Goal: Task Accomplishment & Management: Complete application form

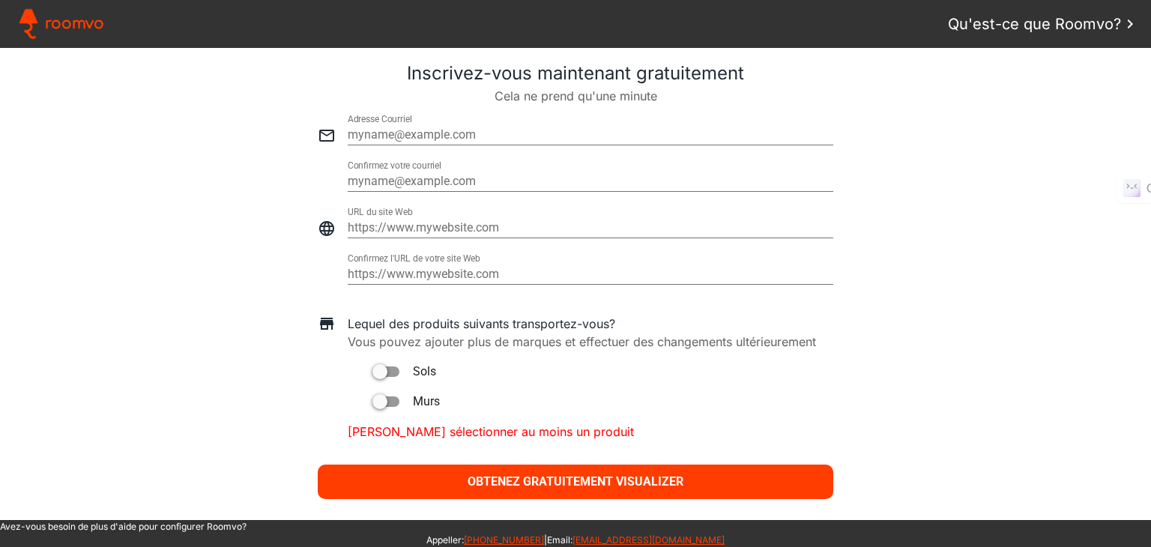
scroll to position [724, 0]
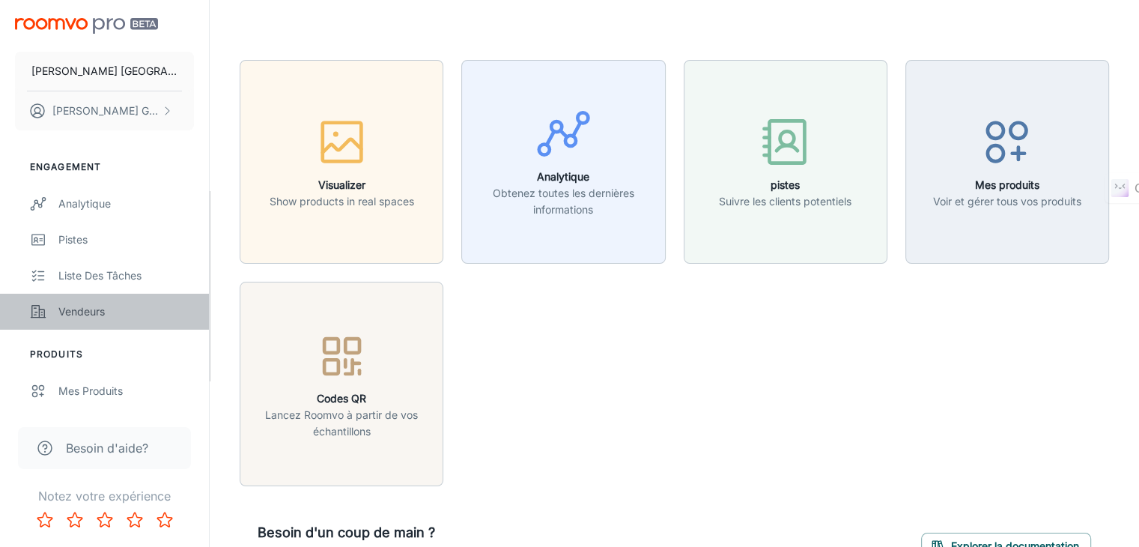
click at [76, 324] on link "Vendeurs" at bounding box center [104, 312] width 209 height 36
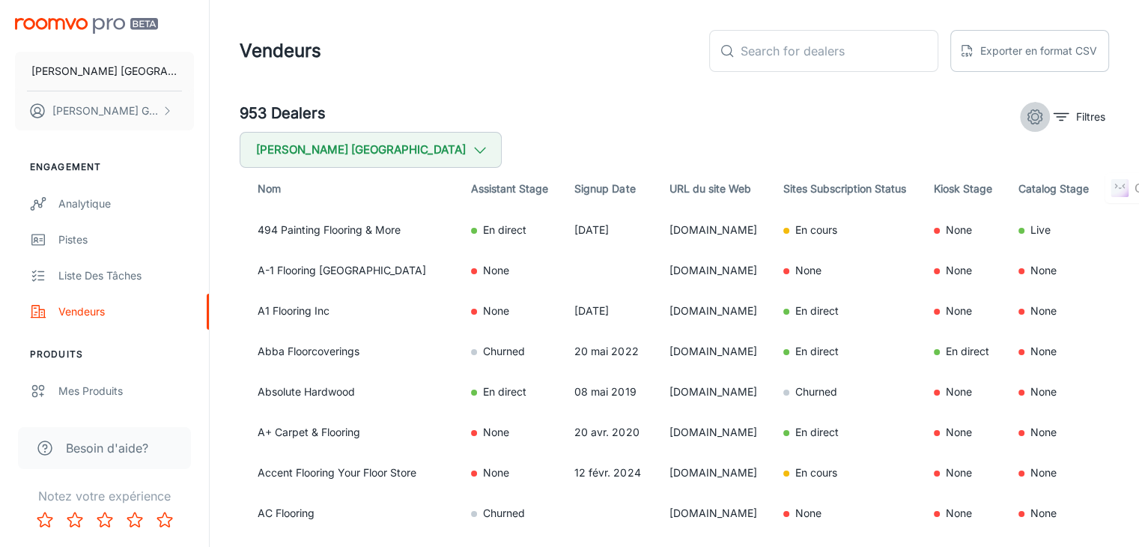
click at [1028, 108] on icon "settings" at bounding box center [1035, 117] width 18 height 18
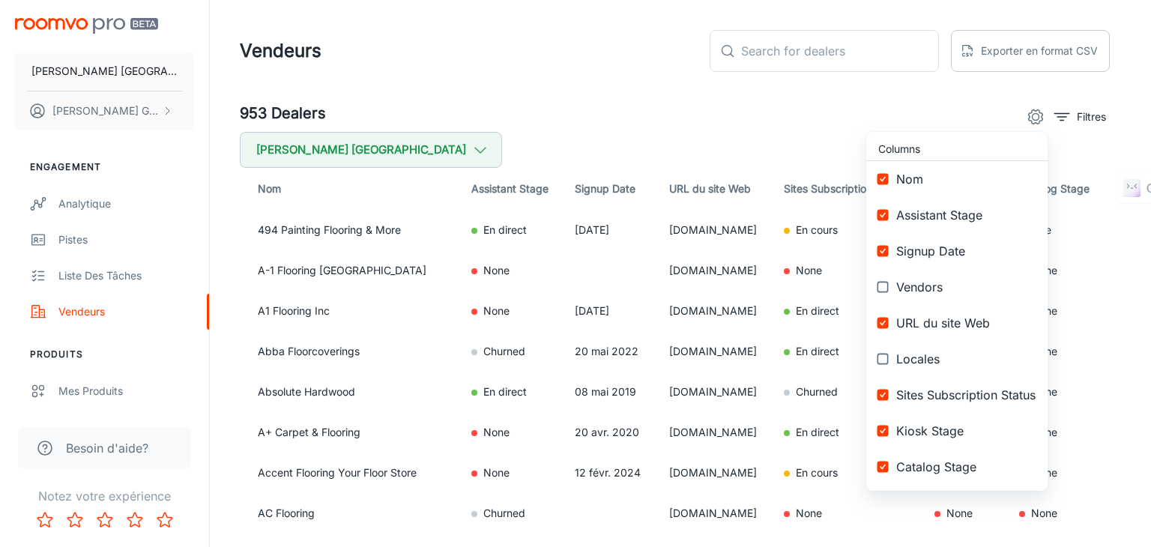
click at [947, 113] on div at bounding box center [575, 273] width 1151 height 547
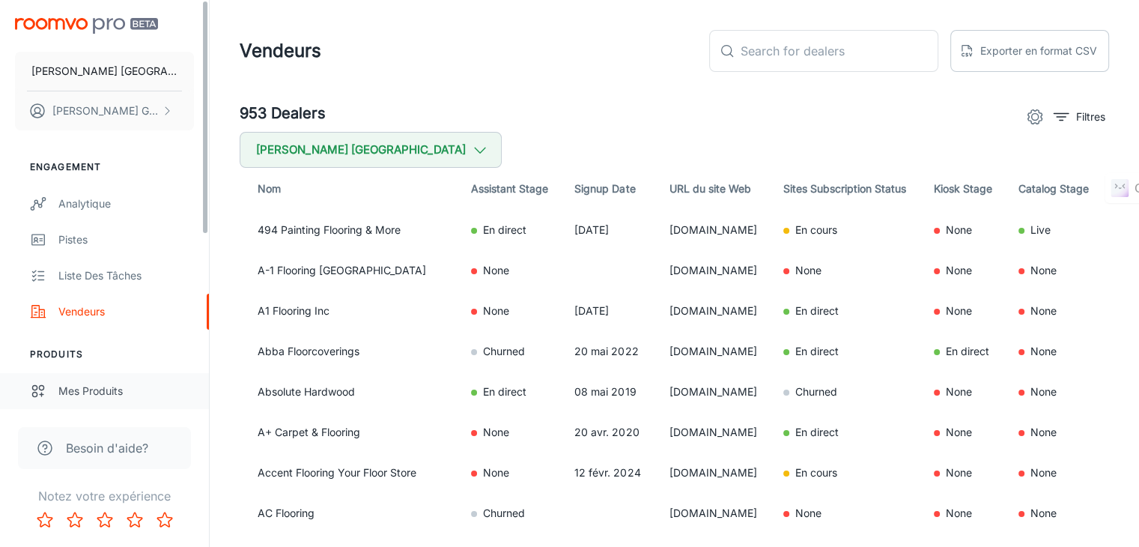
click at [91, 388] on div "Mes produits" at bounding box center [126, 391] width 136 height 16
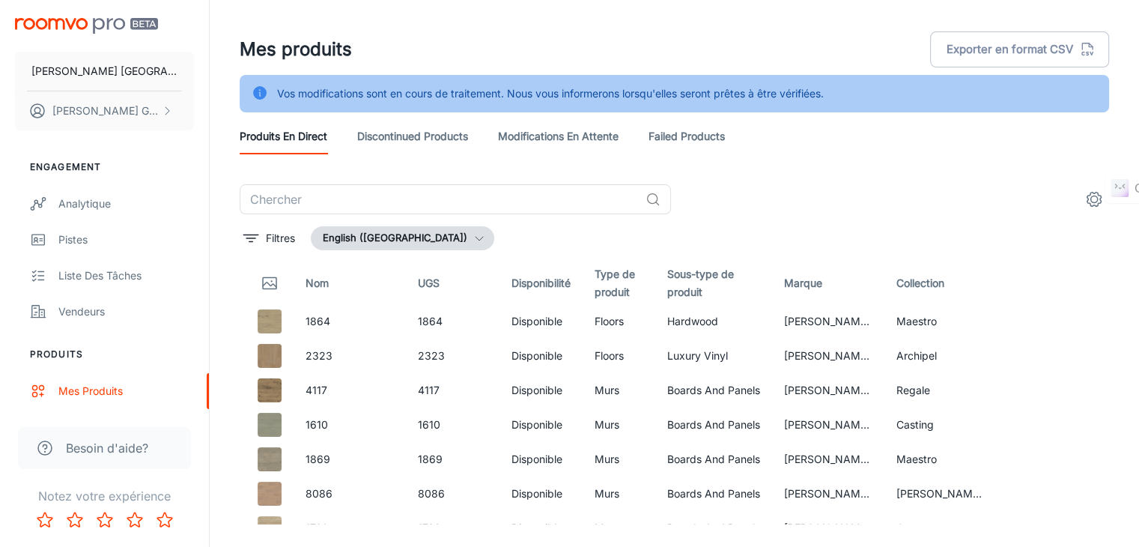
click at [92, 440] on span "Besoin d'aide?" at bounding box center [107, 448] width 82 height 18
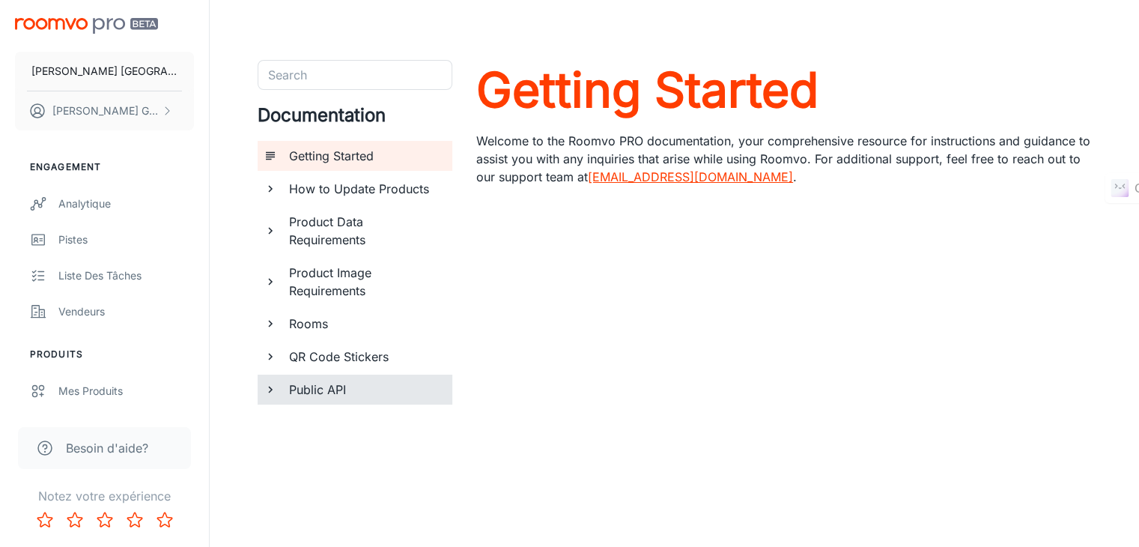
click at [327, 393] on h6 "Public API" at bounding box center [364, 390] width 151 height 18
click at [116, 313] on div "Vendeurs" at bounding box center [126, 311] width 136 height 16
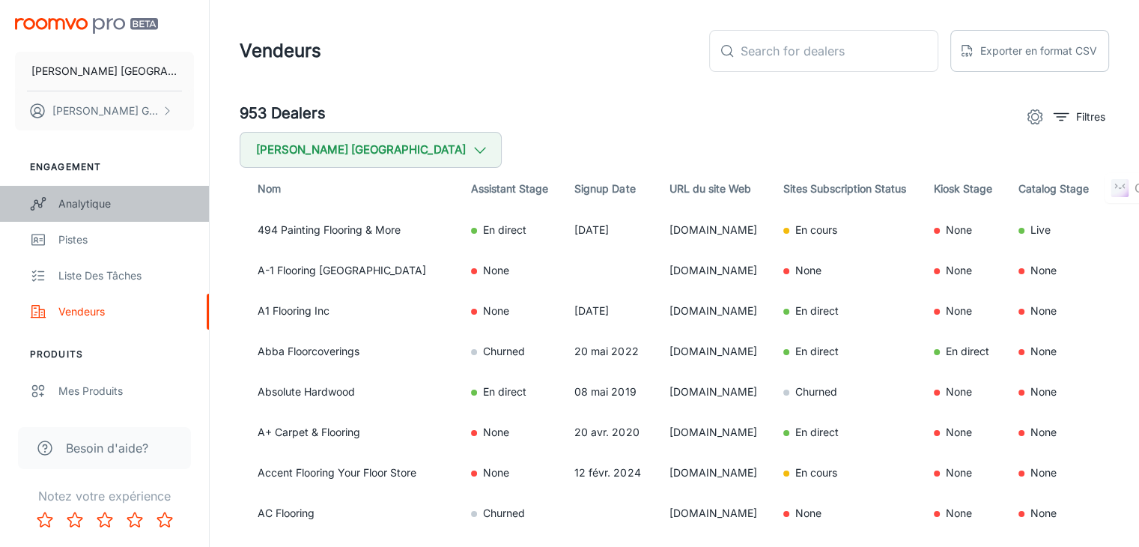
click at [115, 208] on div "Analytique" at bounding box center [126, 204] width 136 height 16
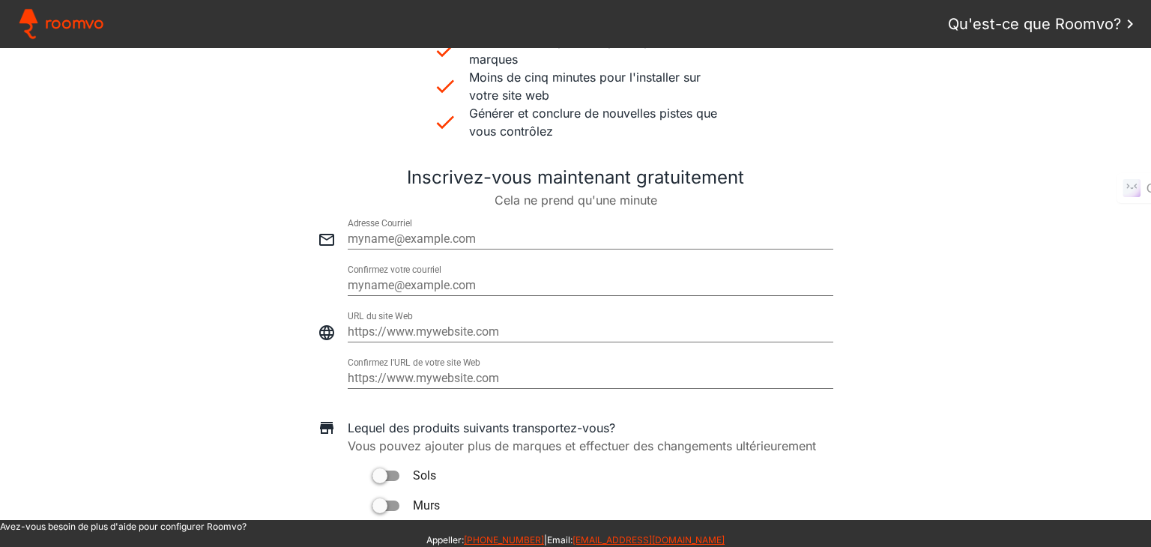
scroll to position [509, 0]
click at [449, 334] on input "https://" at bounding box center [590, 331] width 485 height 18
paste input "[URL][DOMAIN_NAME]"
click at [415, 333] on input "https://https://floorenvy.ca/" at bounding box center [590, 331] width 485 height 18
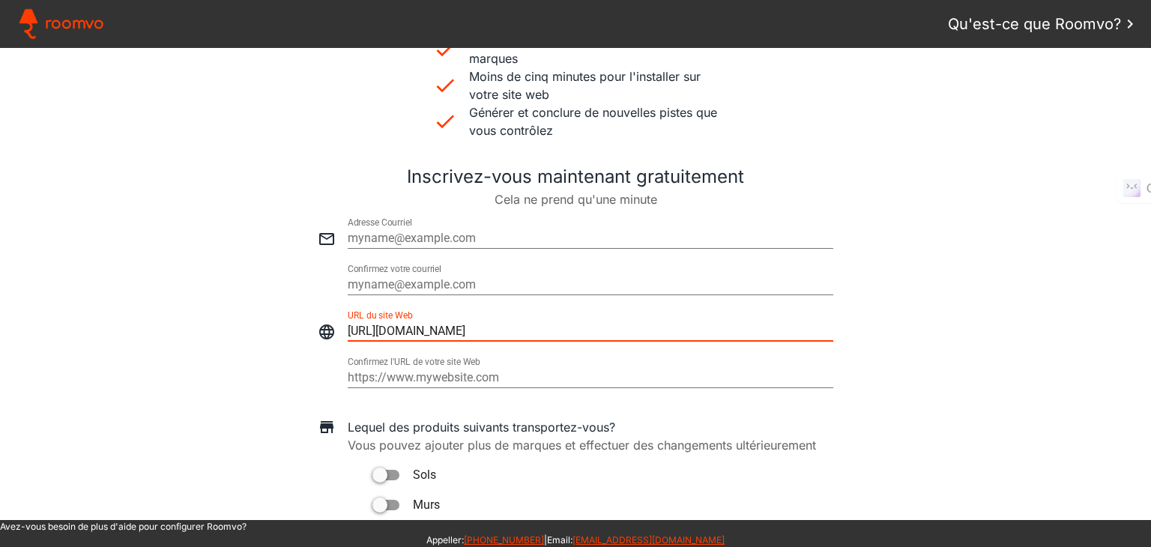
type input "https://floorenvy.ca/"
type paper-input "https://floorenvy.ca/"
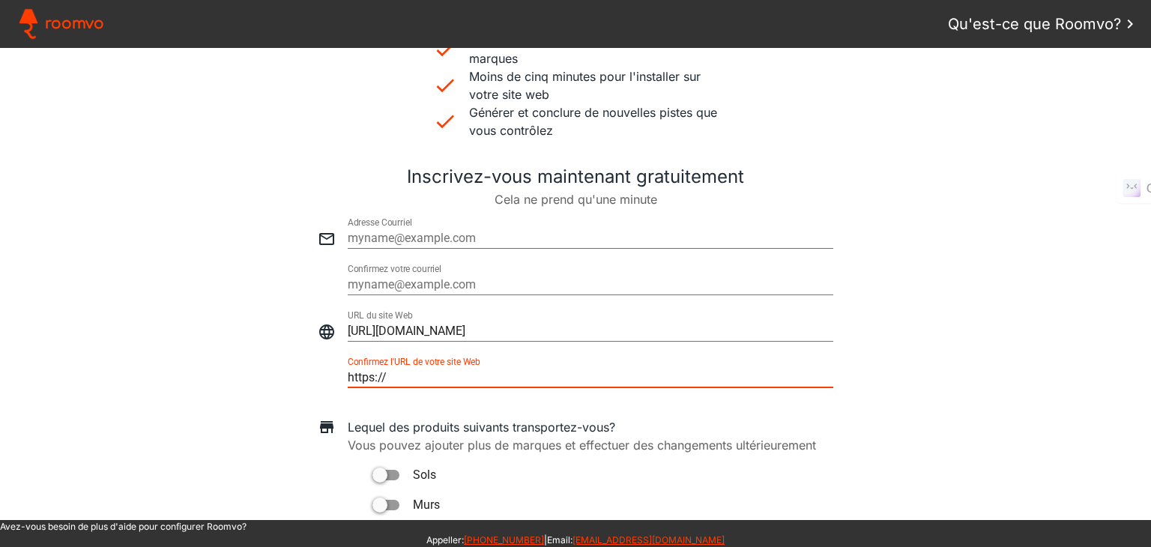
click at [422, 378] on input "https://" at bounding box center [590, 378] width 485 height 18
click at [422, 378] on input "https://https://floorenvy.ca/" at bounding box center [590, 378] width 485 height 18
type input "https://floorenvy.ca/"
type paper-input "https://floorenvy.ca/"
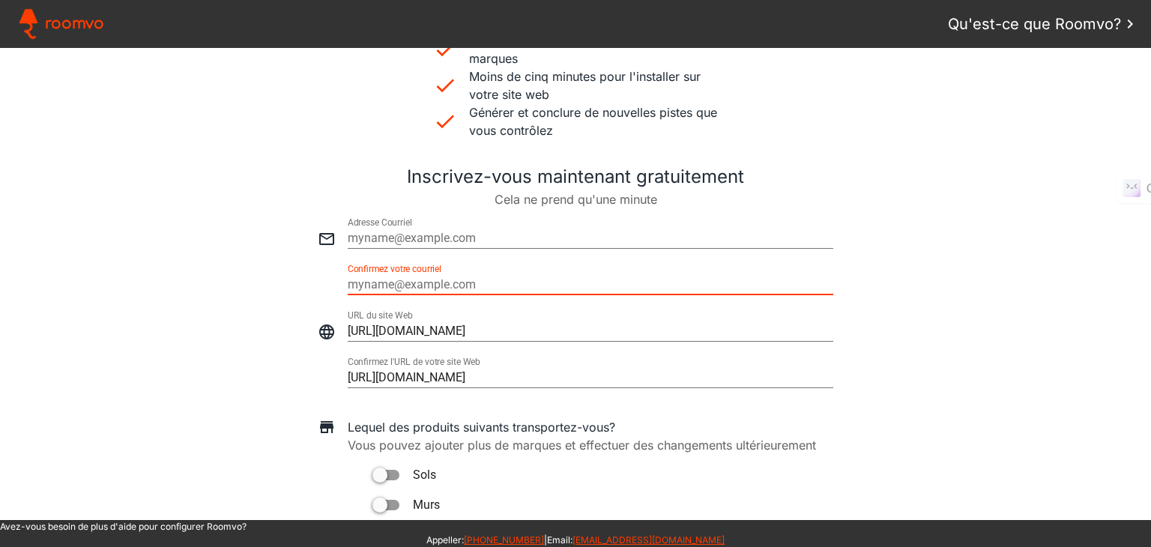
click at [410, 279] on input "email" at bounding box center [590, 285] width 485 height 18
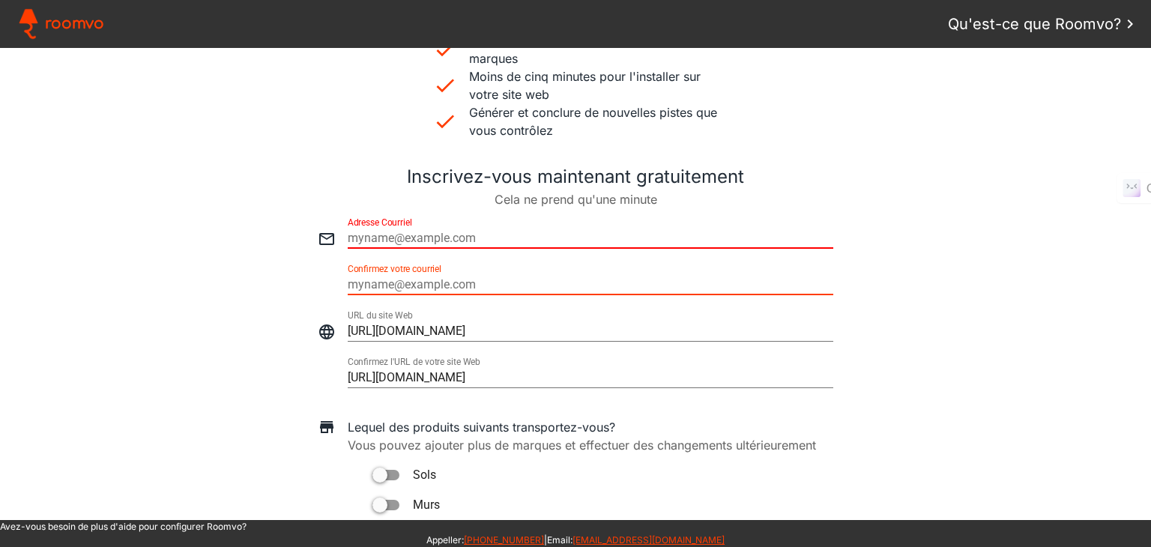
click at [425, 240] on input "email" at bounding box center [590, 238] width 485 height 18
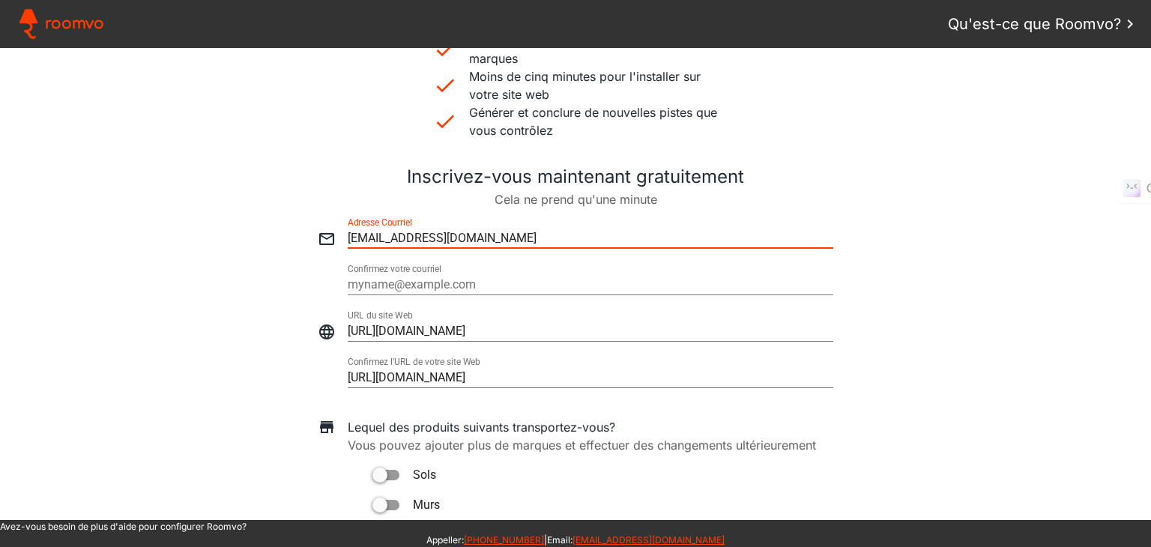
type input "carterandtessa@icloud.com"
type paper-input "carterandtessa@icloud.com"
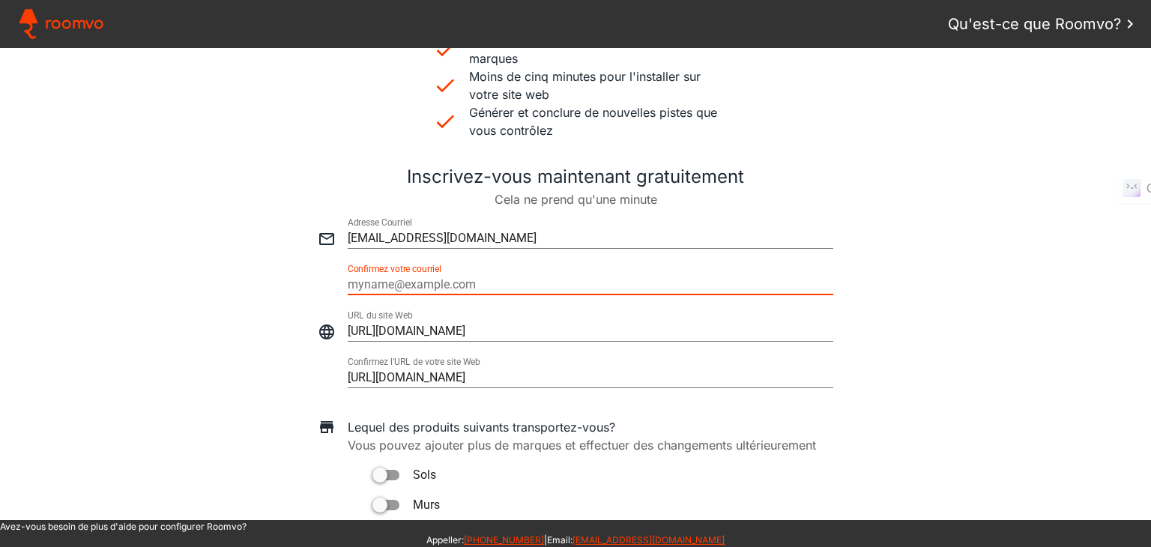
click at [409, 284] on input "email" at bounding box center [590, 285] width 485 height 18
paste input "carterandtessa@icloud.com"
type input "carterandtessa@icloud.com"
type paper-input "carterandtessa@icloud.com"
click at [193, 269] on div at bounding box center [575, 278] width 1121 height 46
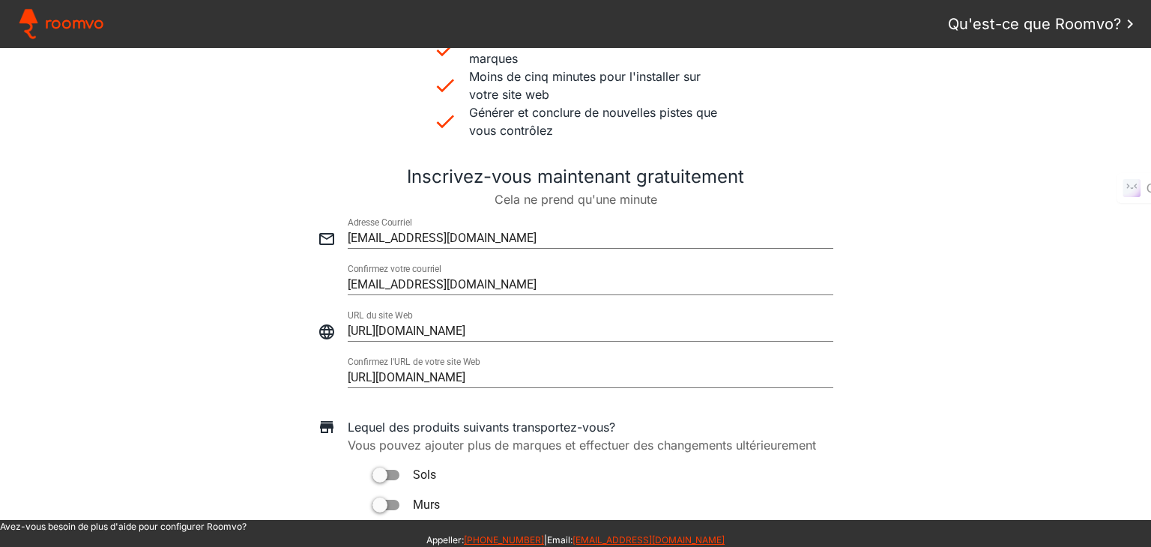
scroll to position [605, 0]
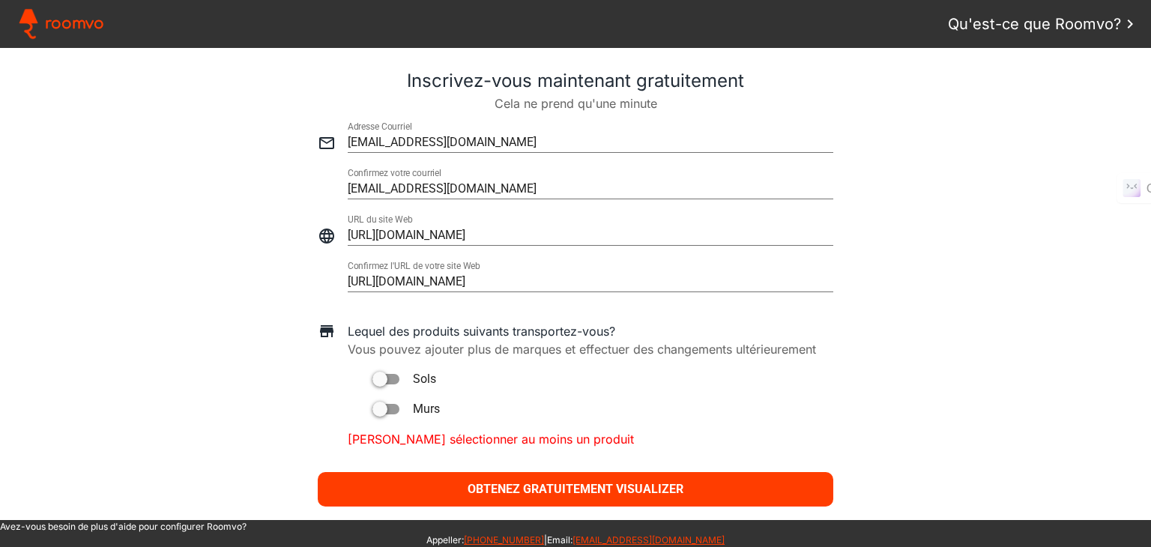
click at [382, 378] on div at bounding box center [385, 379] width 27 height 10
type paper-toggle-button "on"
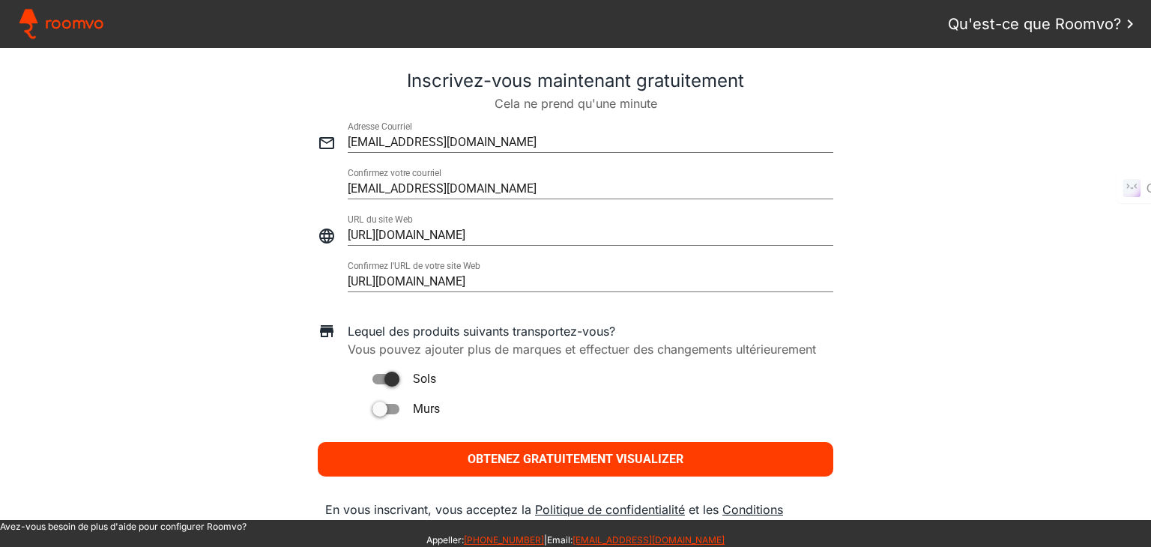
click at [375, 408] on div at bounding box center [379, 408] width 15 height 15
type paper-toggle-button "on"
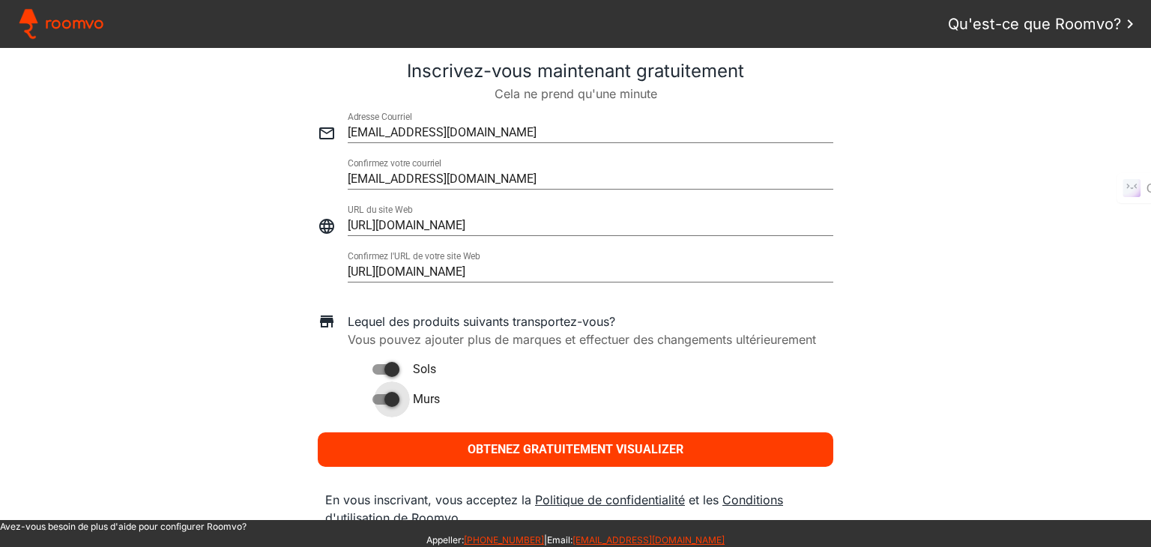
scroll to position [694, 0]
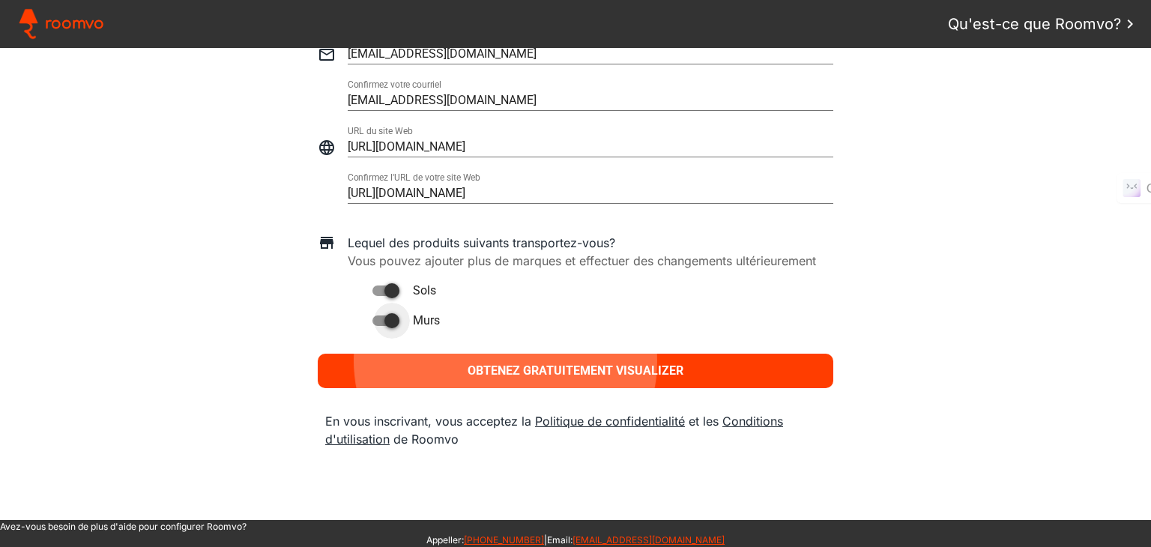
click at [500, 360] on paper-button "Obtenez gratuitement Visualizer" at bounding box center [575, 371] width 515 height 34
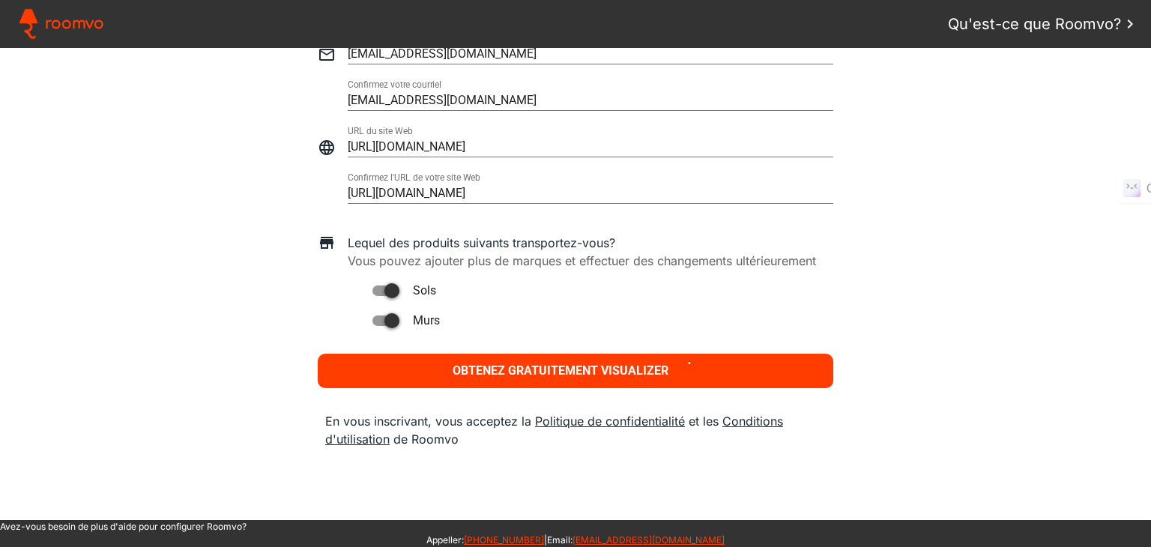
scroll to position [37, 0]
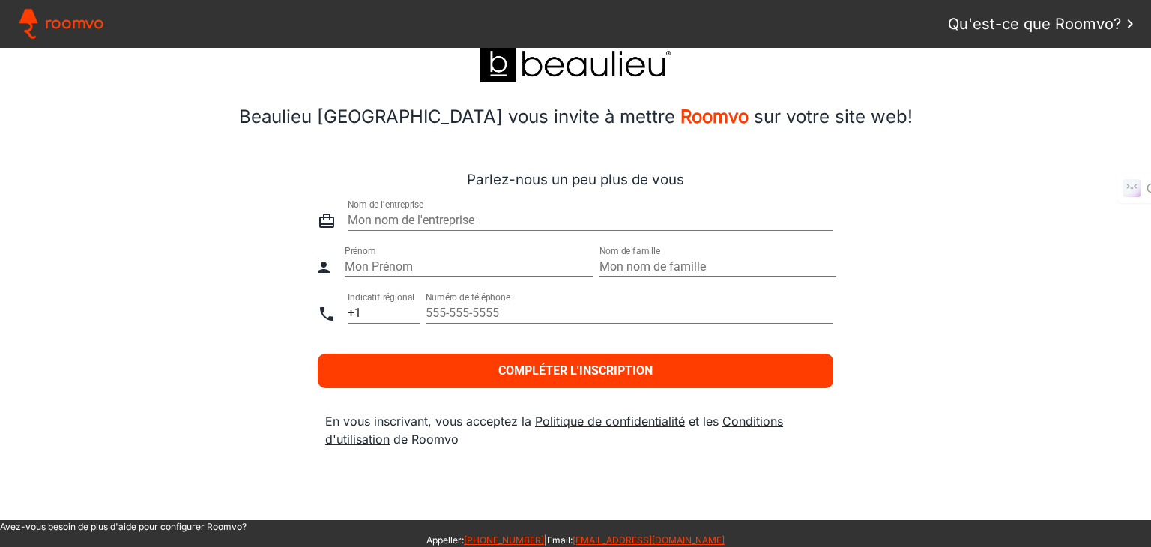
click at [395, 223] on input "text" at bounding box center [590, 220] width 485 height 18
paste input "Floor Envy Supply and Renovations Ltd"
type input "Floor Envy Supply and Renovations Ltd"
type paper-input "Floor Envy Supply and Renovations Ltd"
click at [398, 265] on input "text" at bounding box center [469, 267] width 249 height 18
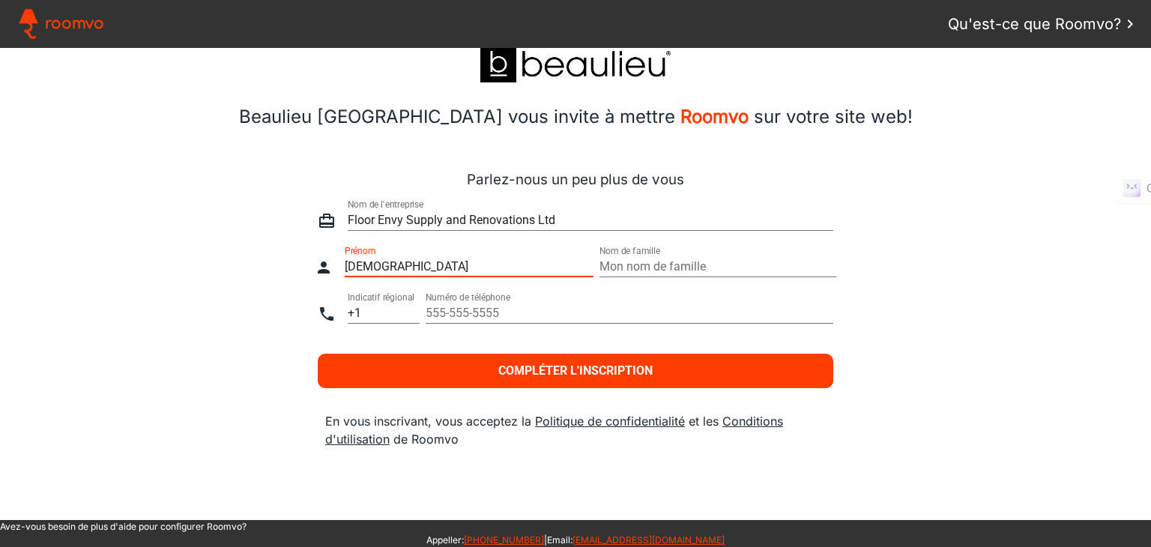
type input "Coriey"
type paper-input "Coriey"
click at [619, 264] on input "text" at bounding box center [717, 267] width 237 height 18
type input "Kelly"
type paper-input "Kelly"
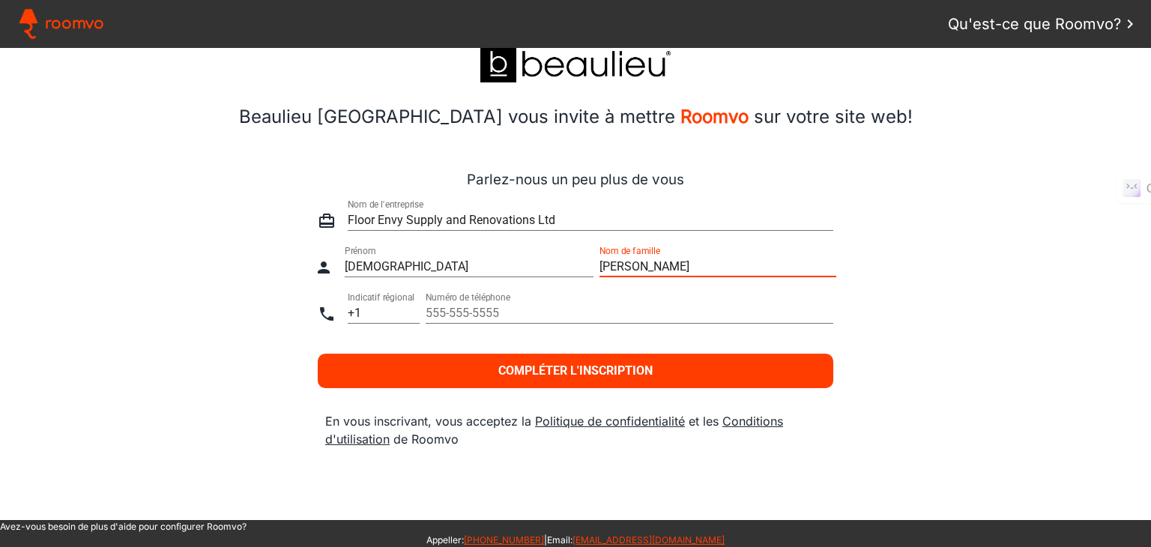
click at [463, 309] on input "tel" at bounding box center [628, 313] width 407 height 18
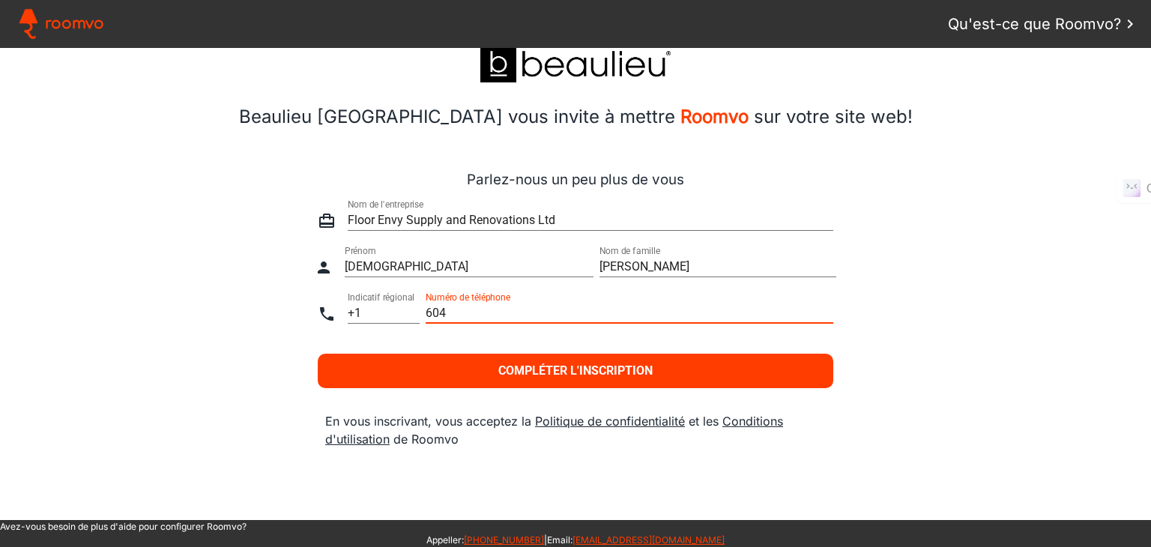
type input "604"
type paper-input "604"
type input "604536"
type paper-input "604536"
type input "6045360865"
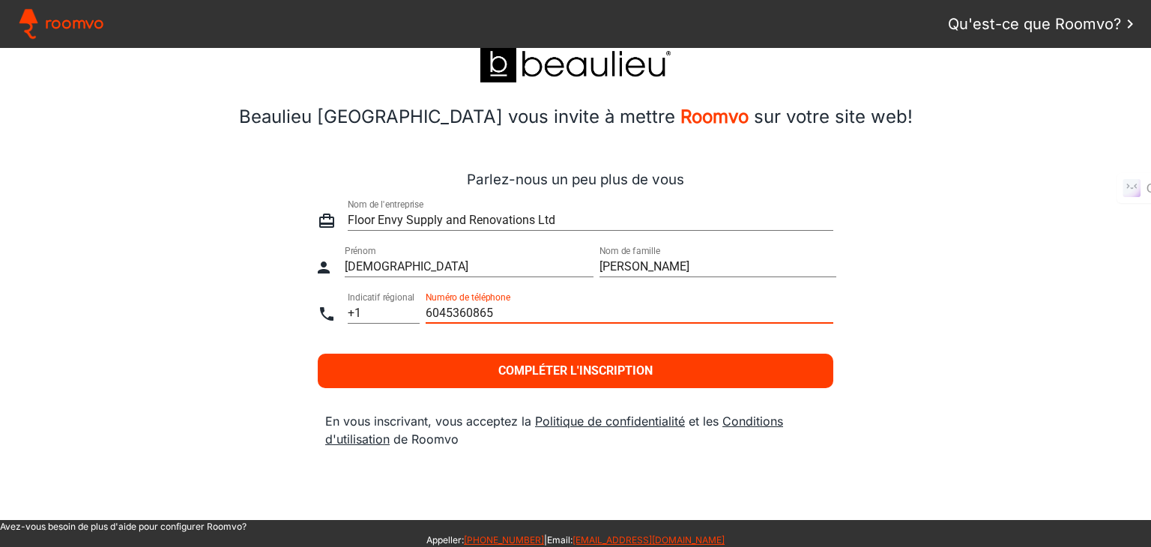
type paper-input "6045360865"
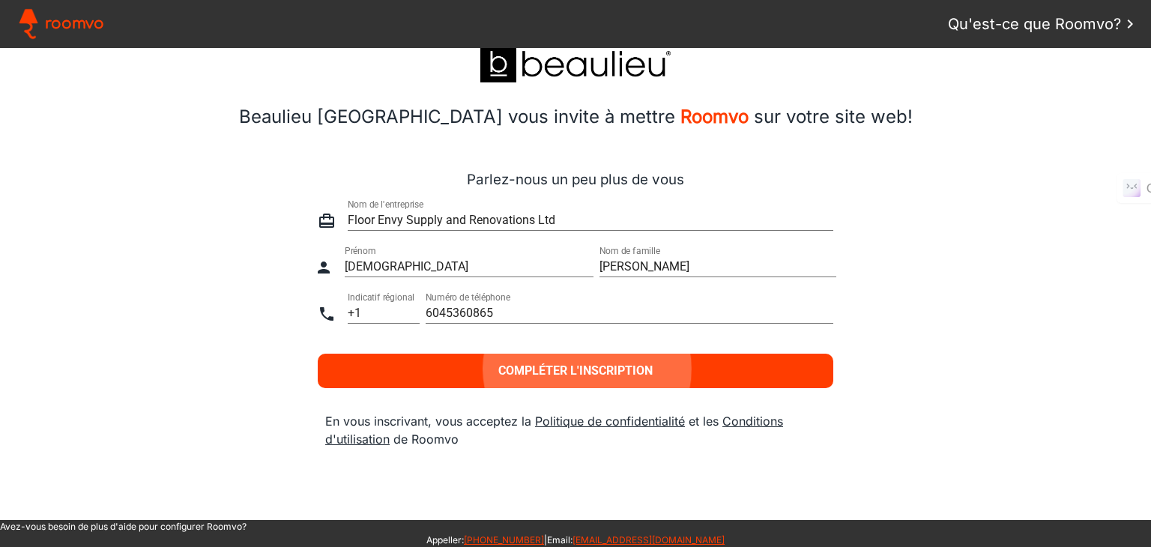
click at [0, 0] on slot "Compléter l'inscription" at bounding box center [0, 0] width 0 height 0
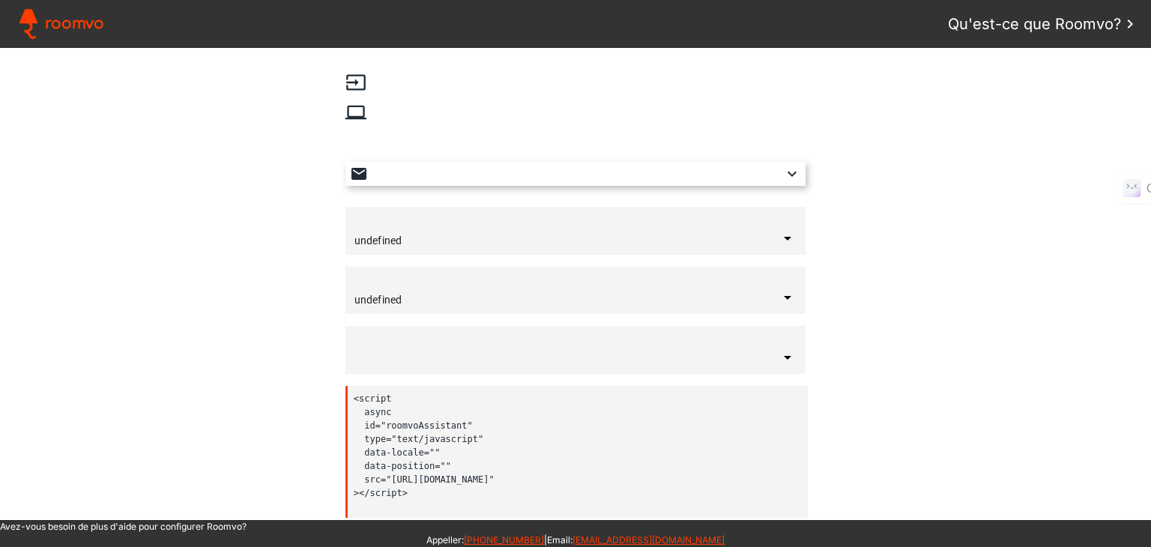
type input "Canada"
type input "français"
type input "en bas à droite"
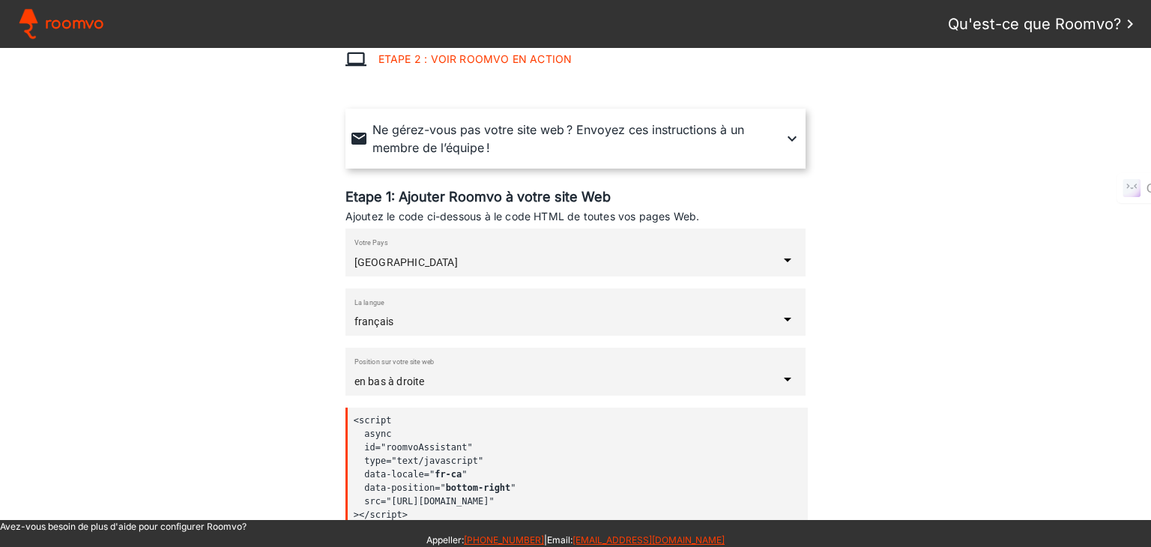
scroll to position [129, 0]
click at [452, 325] on input "français" at bounding box center [566, 321] width 424 height 12
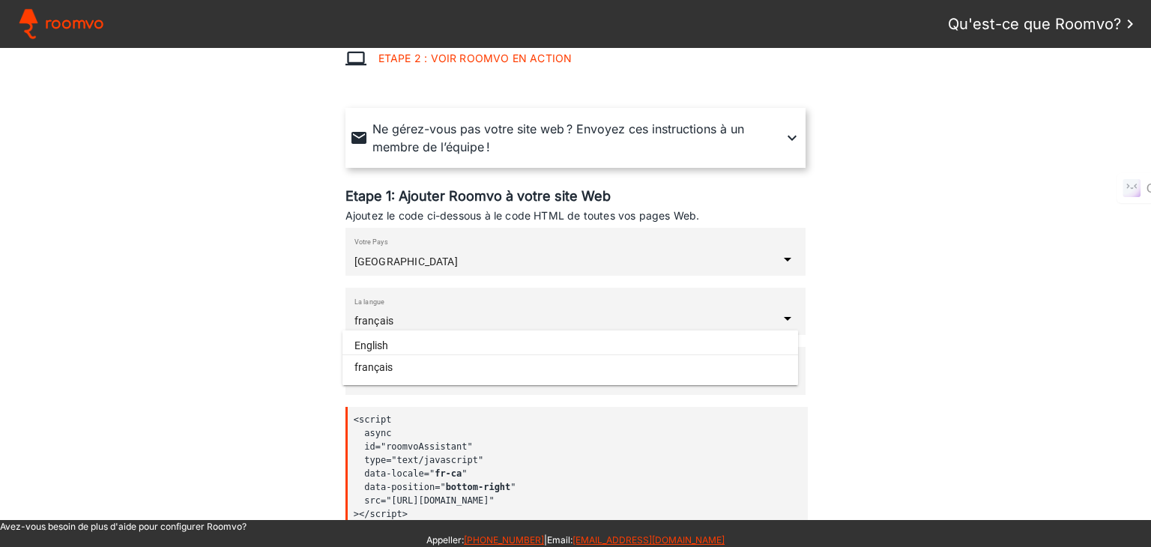
click at [408, 345] on paper-item "English" at bounding box center [569, 345] width 455 height 19
type input "English"
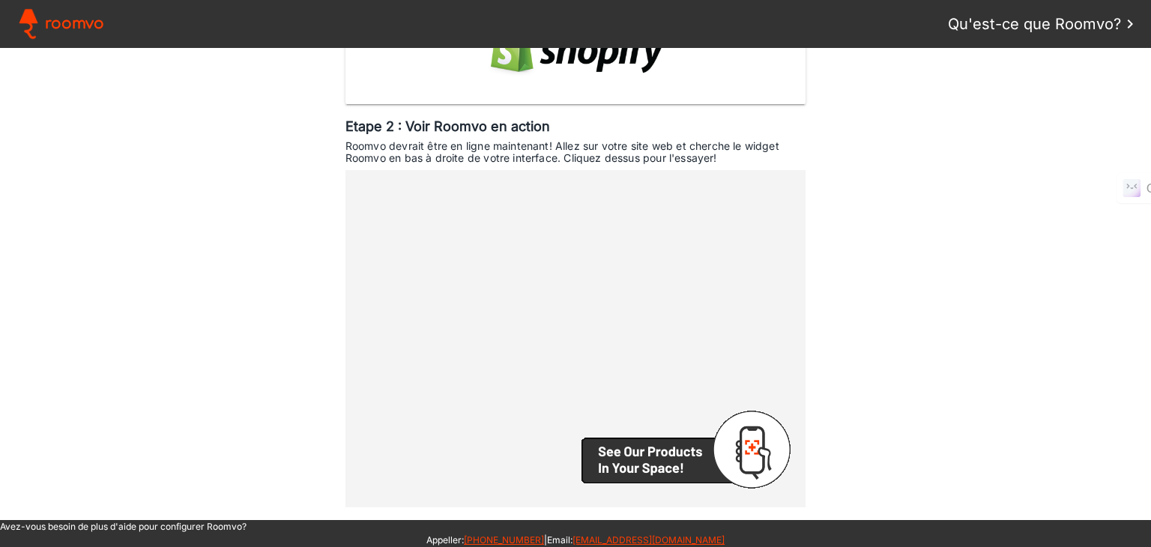
scroll to position [883, 0]
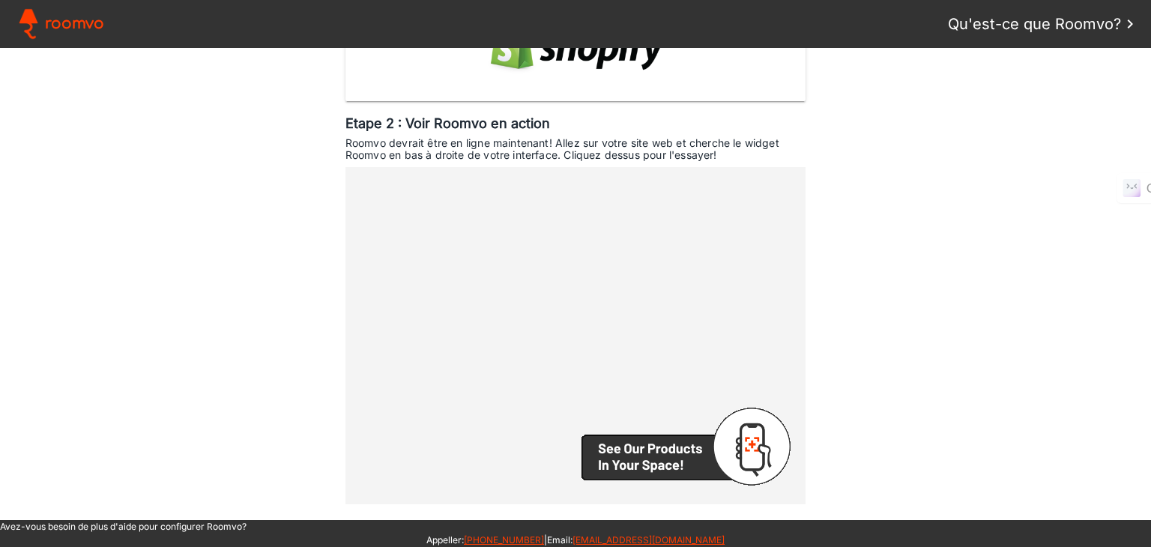
click at [606, 300] on div at bounding box center [575, 335] width 460 height 337
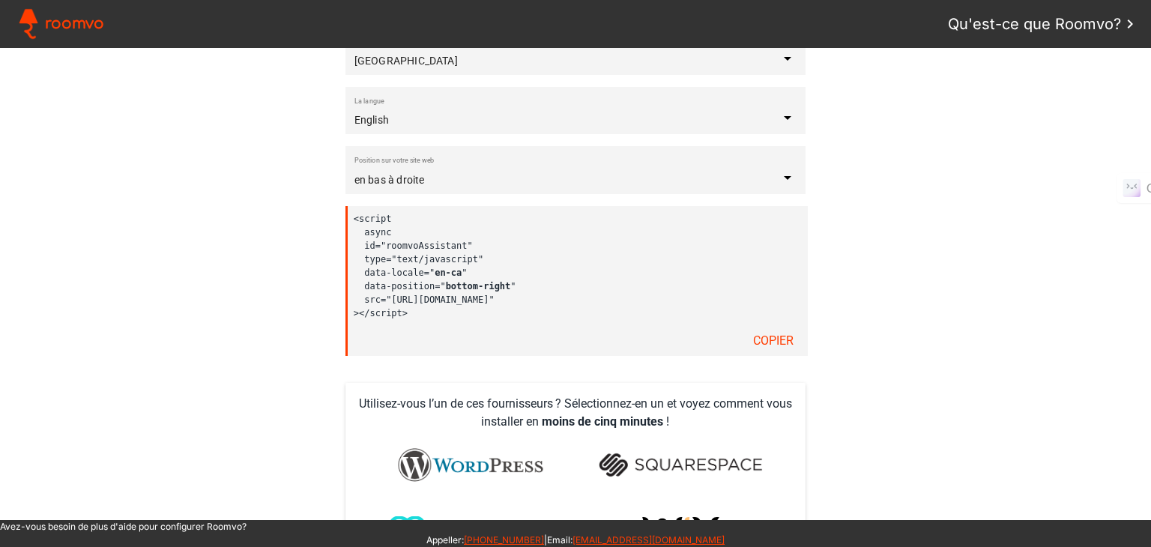
scroll to position [329, 0]
drag, startPoint x: 407, startPoint y: 312, endPoint x: 348, endPoint y: 216, distance: 111.6
click at [348, 216] on div "<script async id="roomvoAssistant" type="text/javascript" data-locale=" en-ca "…" at bounding box center [576, 282] width 462 height 150
click at [381, 181] on input "en bas à droite" at bounding box center [566, 181] width 424 height 12
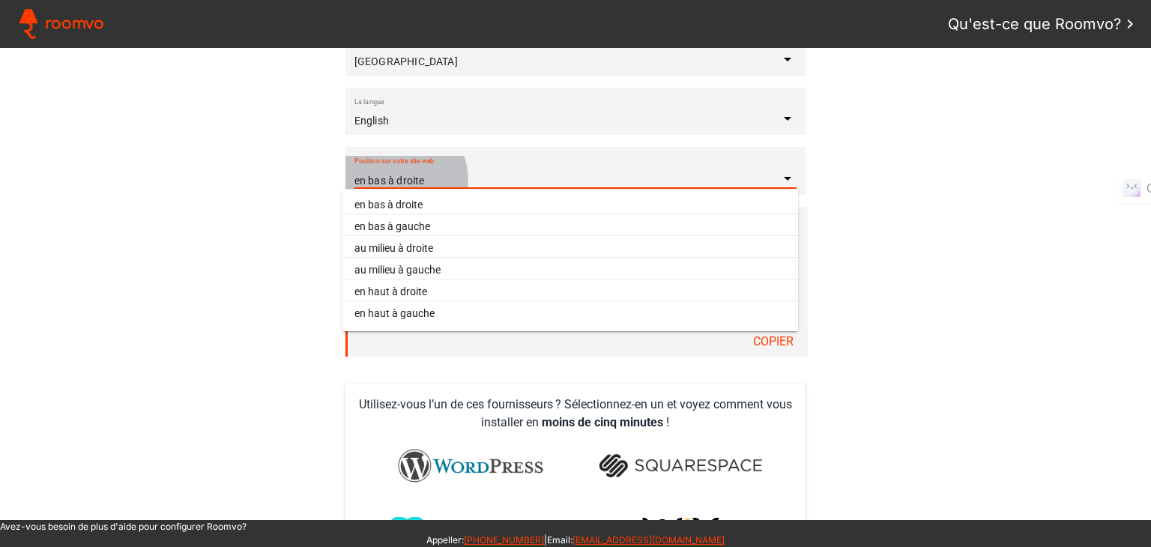
click at [381, 181] on input "en bas à droite" at bounding box center [566, 181] width 424 height 12
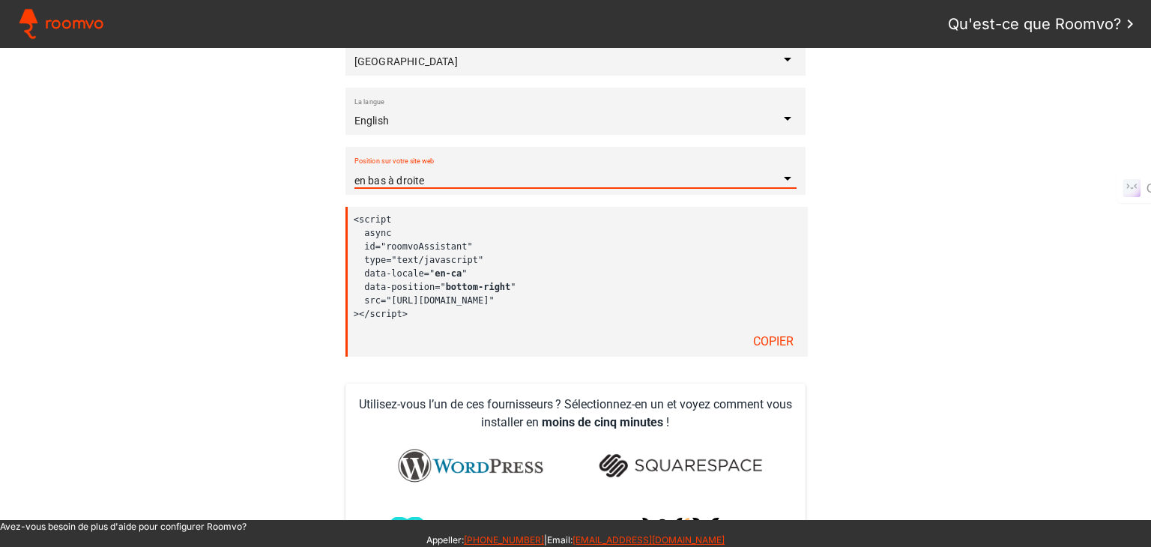
scroll to position [0, 0]
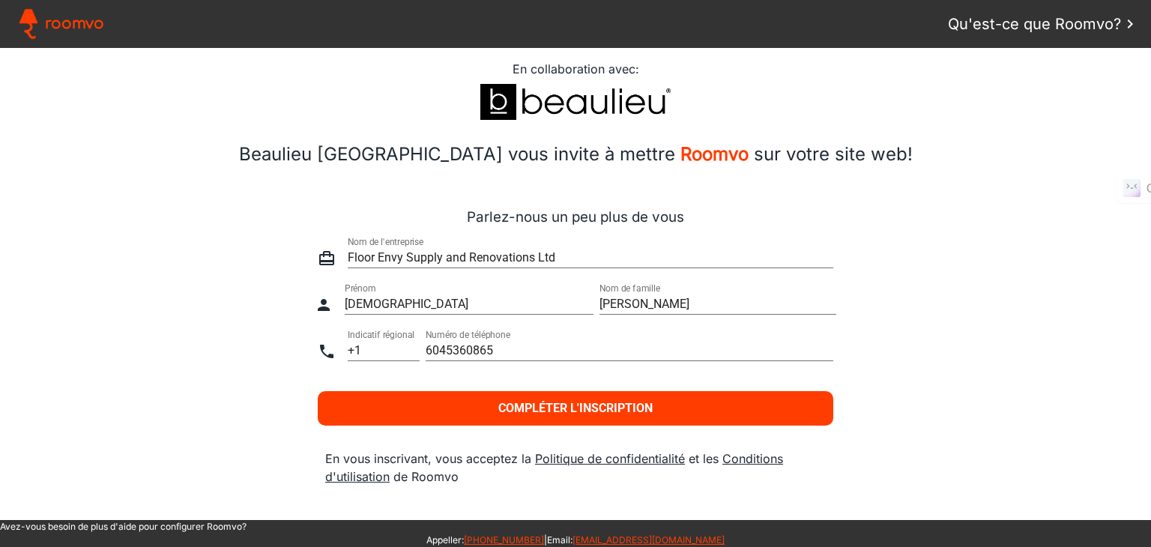
click at [255, 157] on h2 "Beaulieu Canada vous invite à mettre Roomvo sur votre site web!" at bounding box center [575, 154] width 1136 height 27
